Goal: Task Accomplishment & Management: Manage account settings

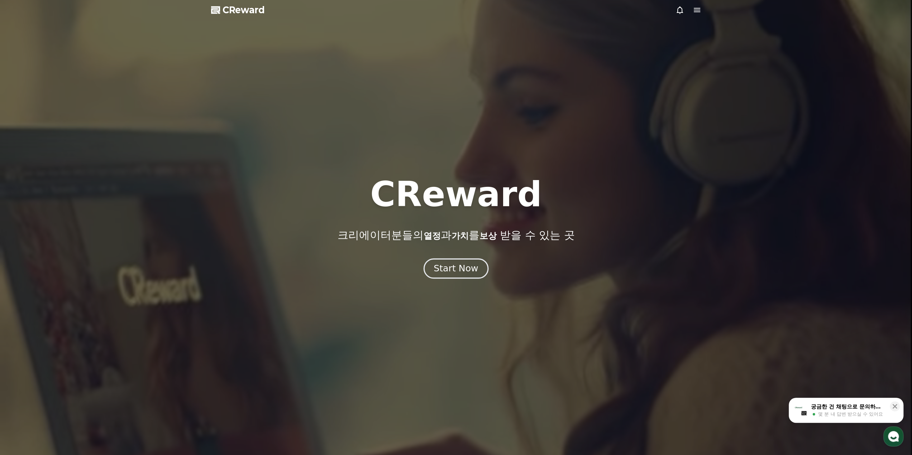
click at [470, 272] on div "Start Now" at bounding box center [456, 269] width 44 height 12
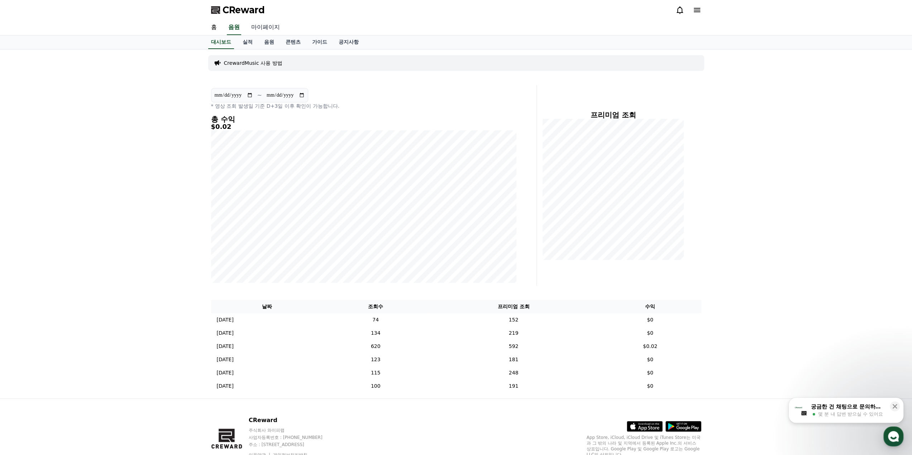
click at [274, 28] on link "마이페이지" at bounding box center [265, 27] width 40 height 15
select select "**********"
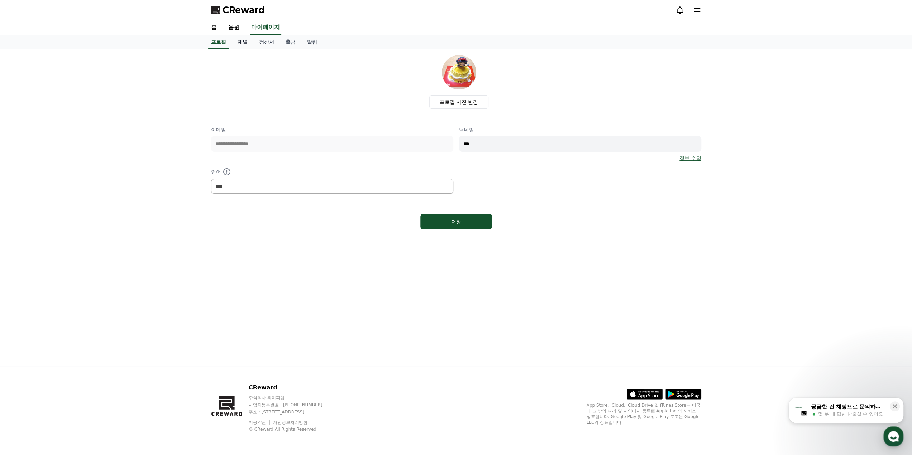
click at [248, 43] on link "채널" at bounding box center [242, 42] width 21 height 14
